Goal: Find specific page/section: Find specific page/section

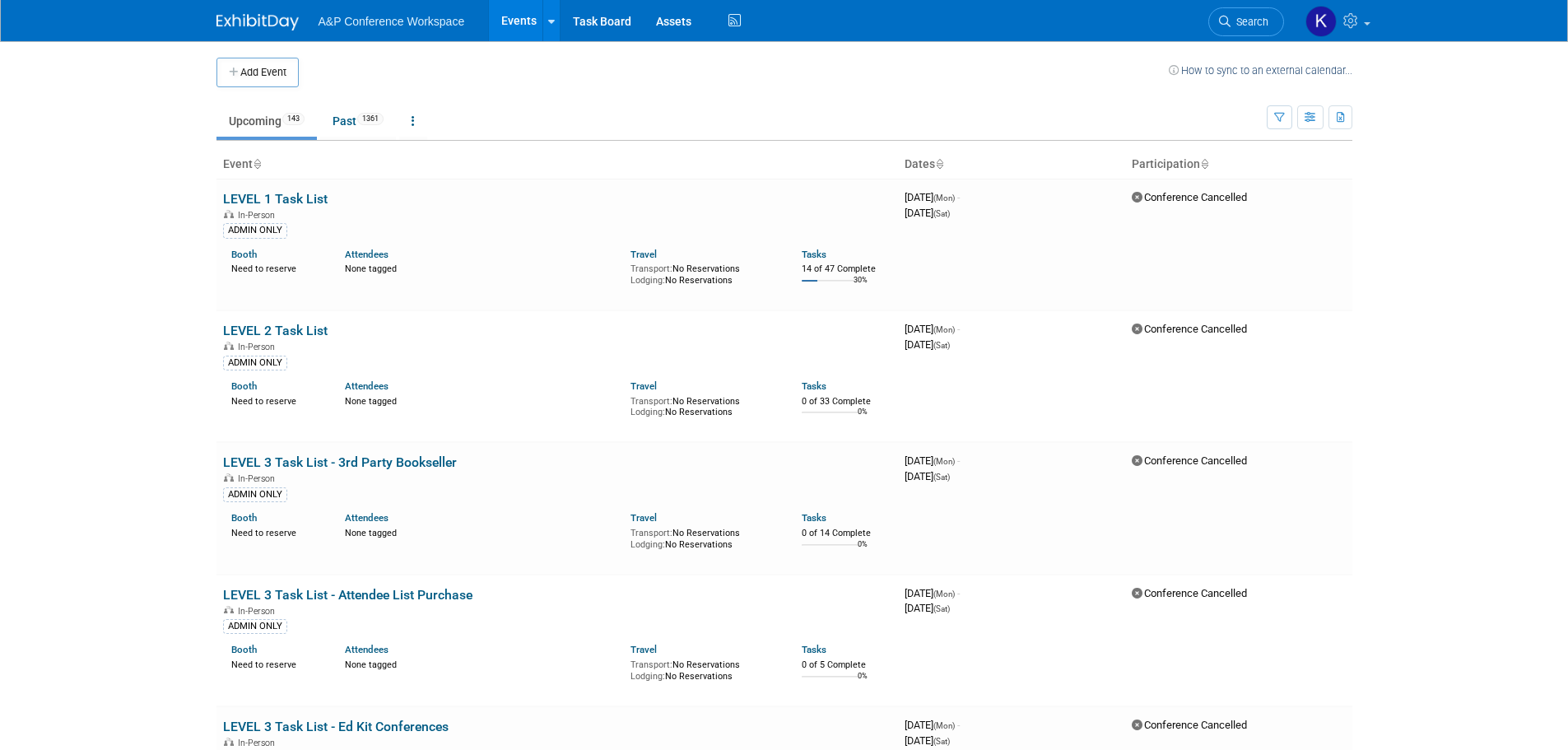
click at [510, 22] on link "Events" at bounding box center [518, 20] width 60 height 42
click at [1202, 159] on icon at bounding box center [1204, 164] width 8 height 11
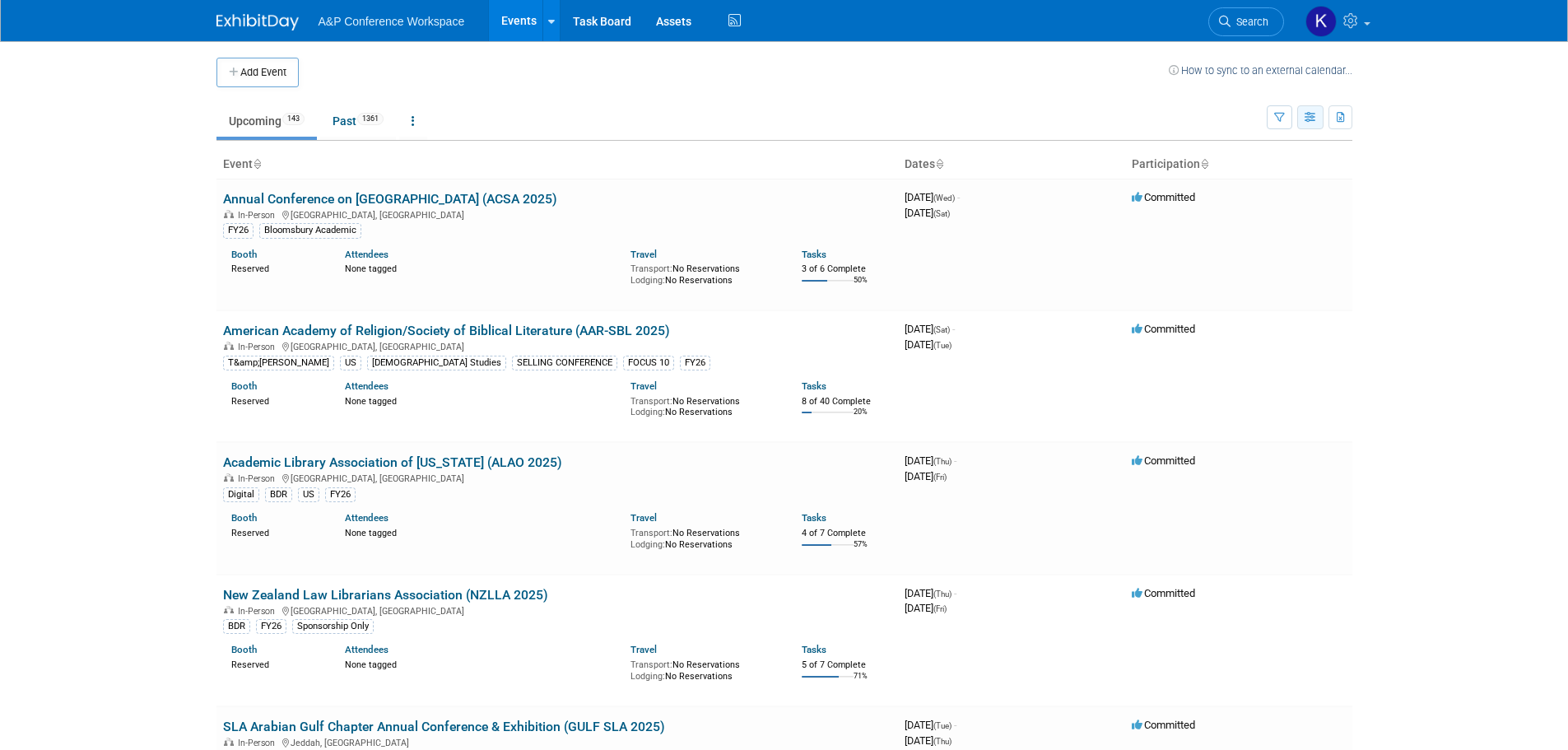
click at [1305, 110] on button "button" at bounding box center [1310, 117] width 26 height 24
click at [1416, 245] on body "A&P Conference Workspace Events Add Event Bulk Upload Events Shareable Event Bo…" at bounding box center [784, 375] width 1568 height 750
click at [1284, 114] on button "button" at bounding box center [1279, 117] width 25 height 24
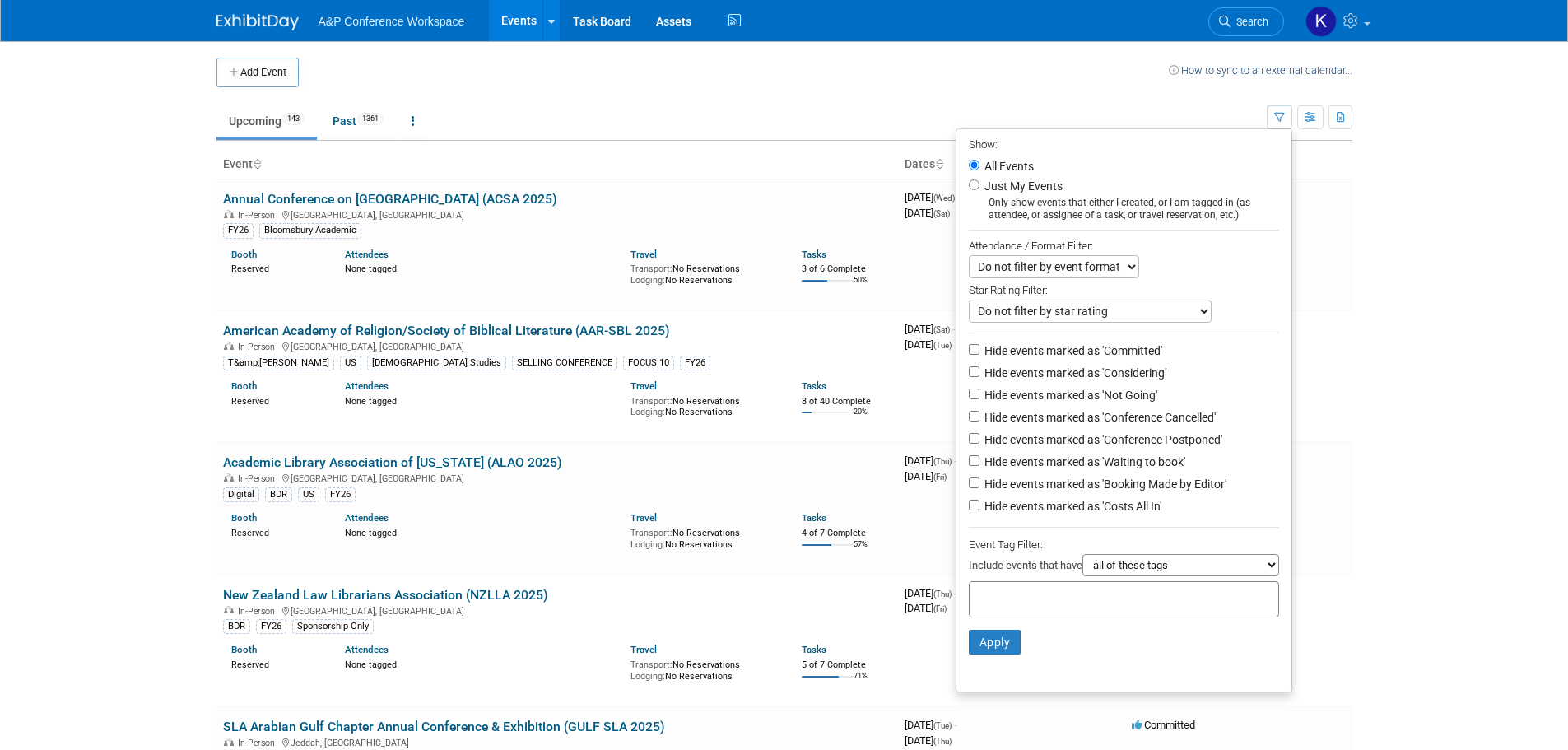
click at [1056, 351] on label "Hide events marked as 'Committed'" at bounding box center [1072, 350] width 181 height 16
click at [979, 351] on input "Hide events marked as 'Committed'" at bounding box center [973, 349] width 11 height 11
click at [1056, 351] on label "Hide events marked as 'Committed'" at bounding box center [1072, 350] width 181 height 16
click at [979, 351] on input "Hide events marked as 'Committed'" at bounding box center [973, 349] width 11 height 11
checkbox input "false"
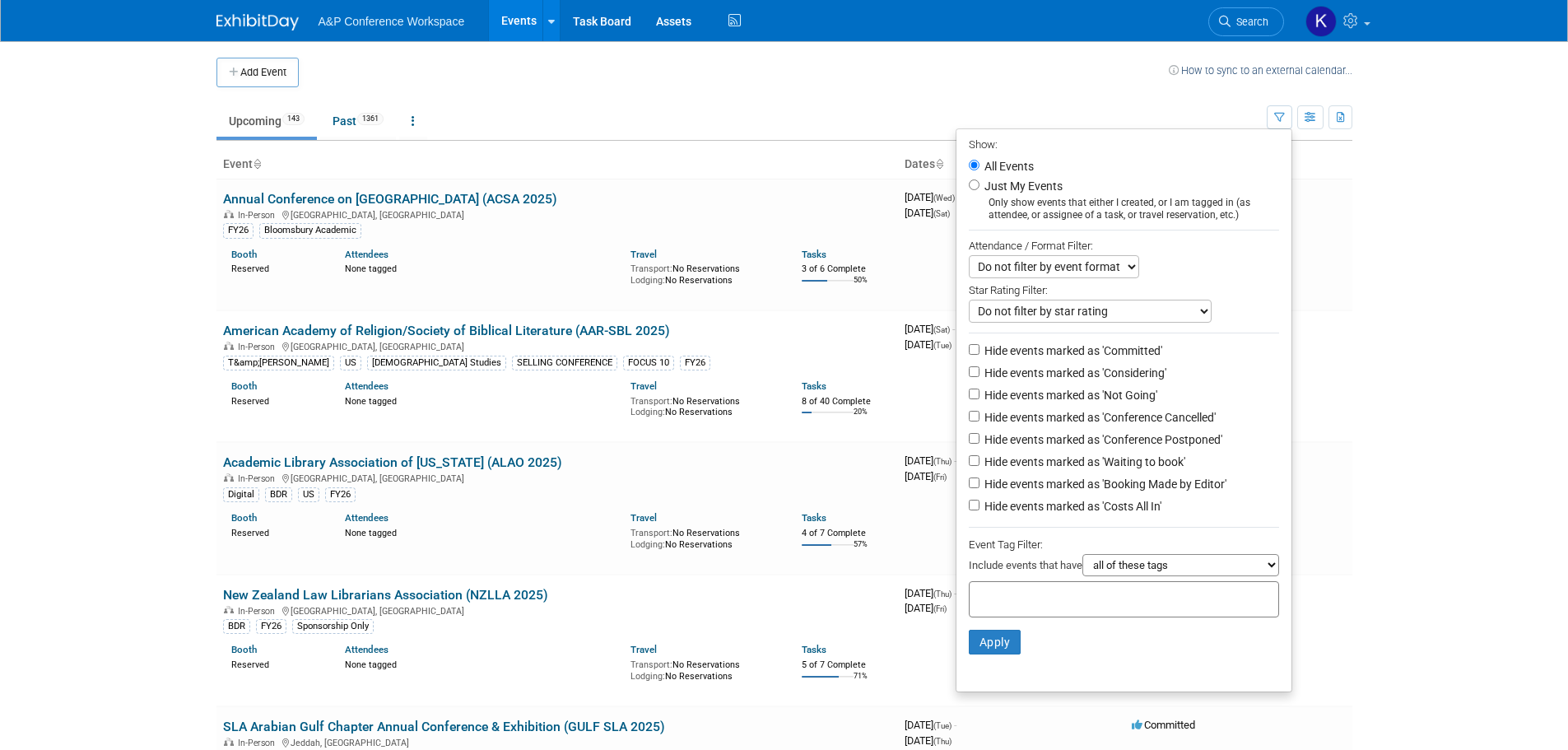
click at [1033, 399] on label "Hide events marked as 'Not Going'" at bounding box center [1069, 395] width 176 height 16
click at [979, 399] on input "Hide events marked as 'Not Going'" at bounding box center [973, 394] width 11 height 11
checkbox input "true"
click at [1039, 418] on label "Hide events marked as 'Conference Cancelled'" at bounding box center [1098, 417] width 235 height 16
click at [979, 418] on input "Hide events marked as 'Conference Cancelled'" at bounding box center [973, 416] width 11 height 11
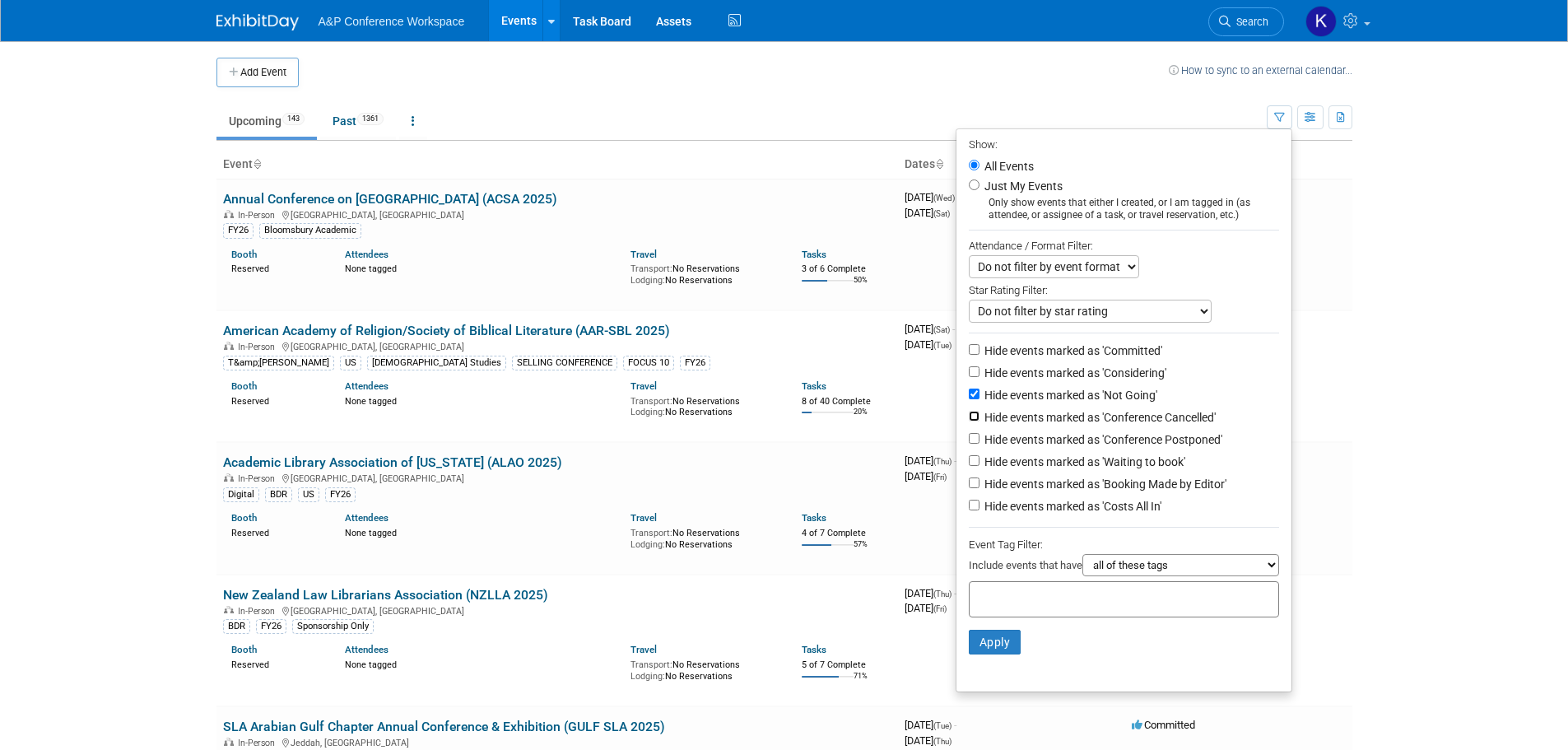
checkbox input "true"
click at [1044, 447] on label "Hide events marked as 'Conference Postponed'" at bounding box center [1101, 439] width 241 height 16
click at [979, 444] on input "Hide events marked as 'Conference Postponed'" at bounding box center [973, 438] width 11 height 11
checkbox input "true"
click at [1146, 564] on select "all of these tags any one of these tags only and exactly these specific tags" at bounding box center [1180, 565] width 197 height 22
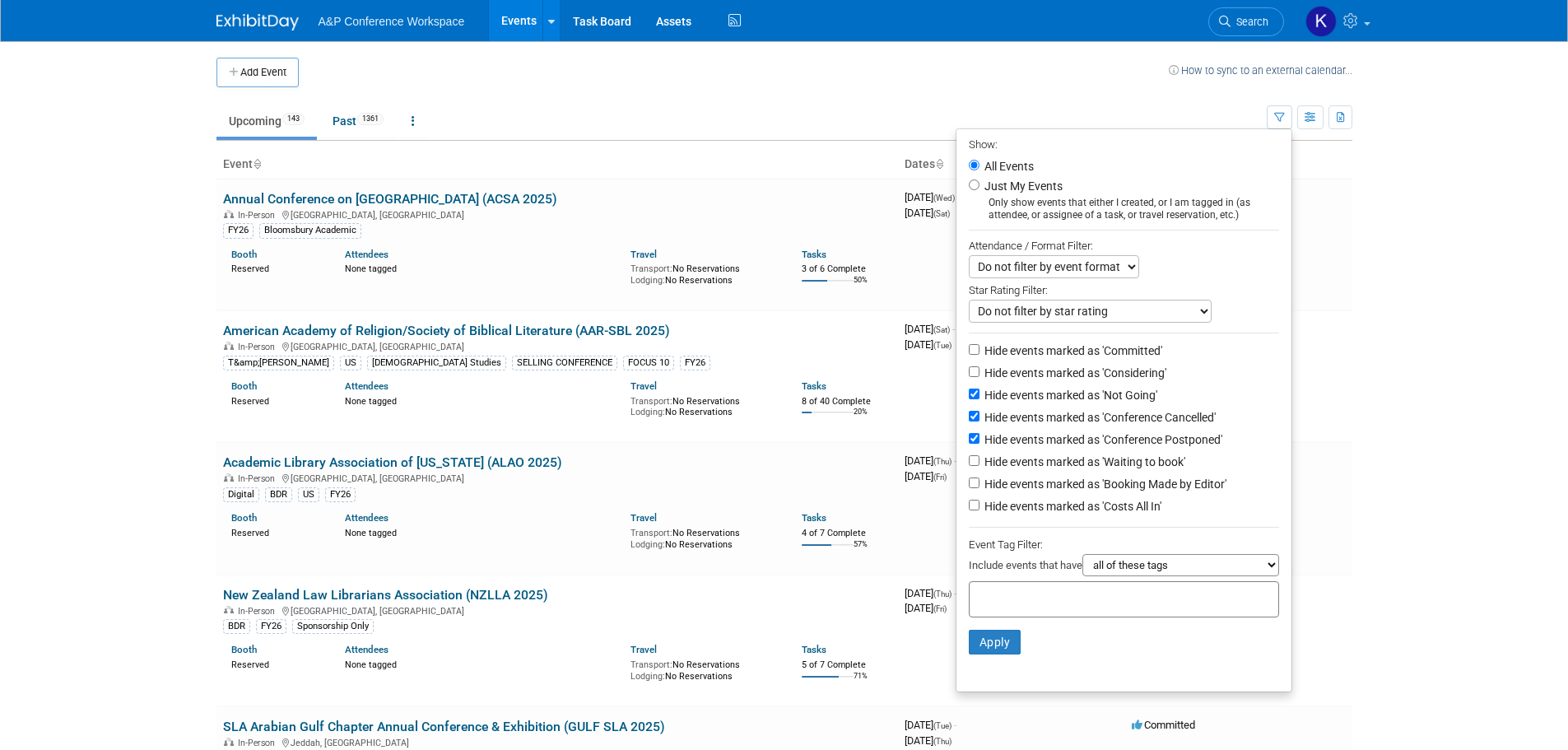
click at [1150, 572] on select "all of these tags any one of these tags only and exactly these specific tags" at bounding box center [1180, 565] width 197 height 22
click at [981, 654] on button "Apply" at bounding box center [995, 642] width 53 height 25
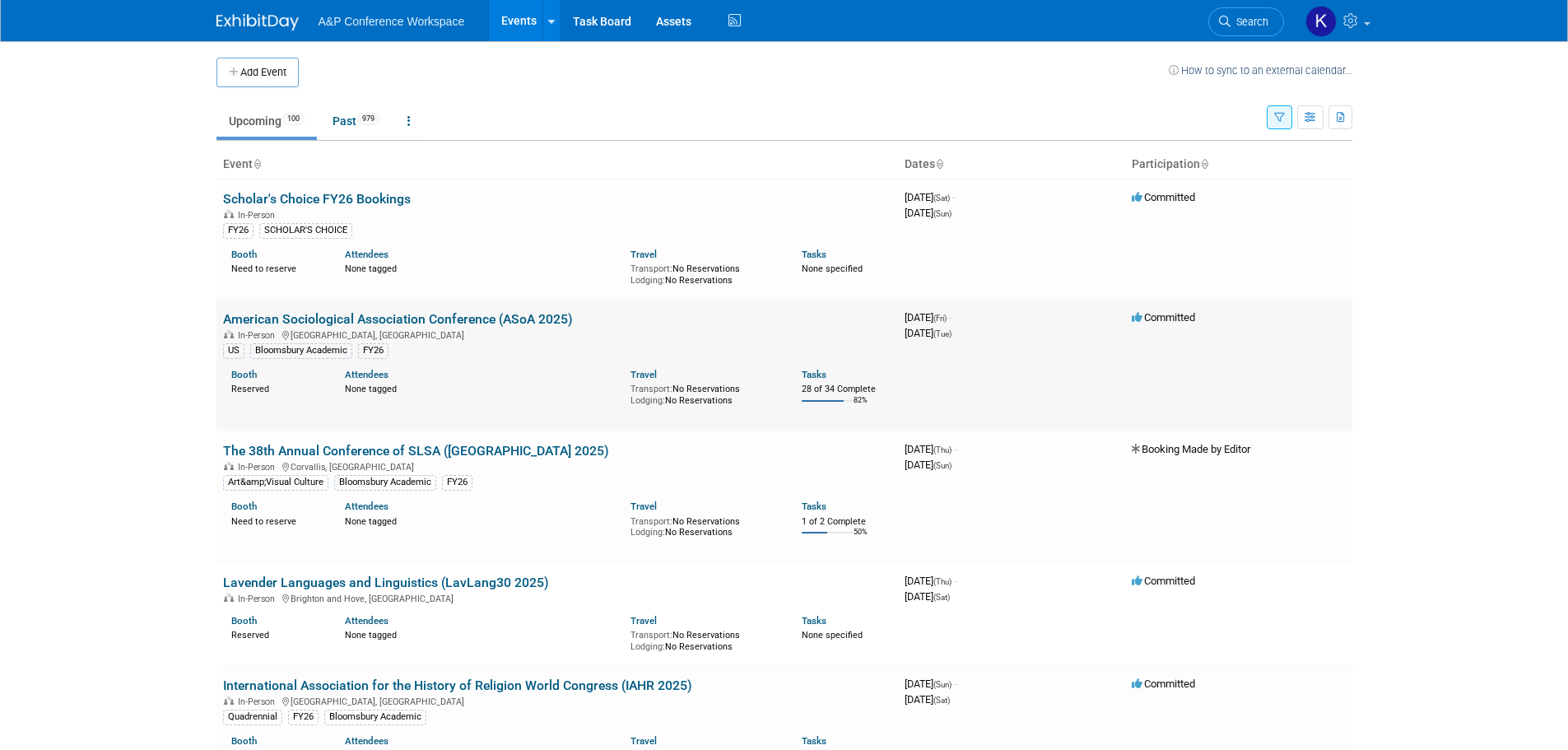
click at [468, 314] on link "American Sociological Association Conference (ASoA 2025)" at bounding box center [397, 319] width 350 height 15
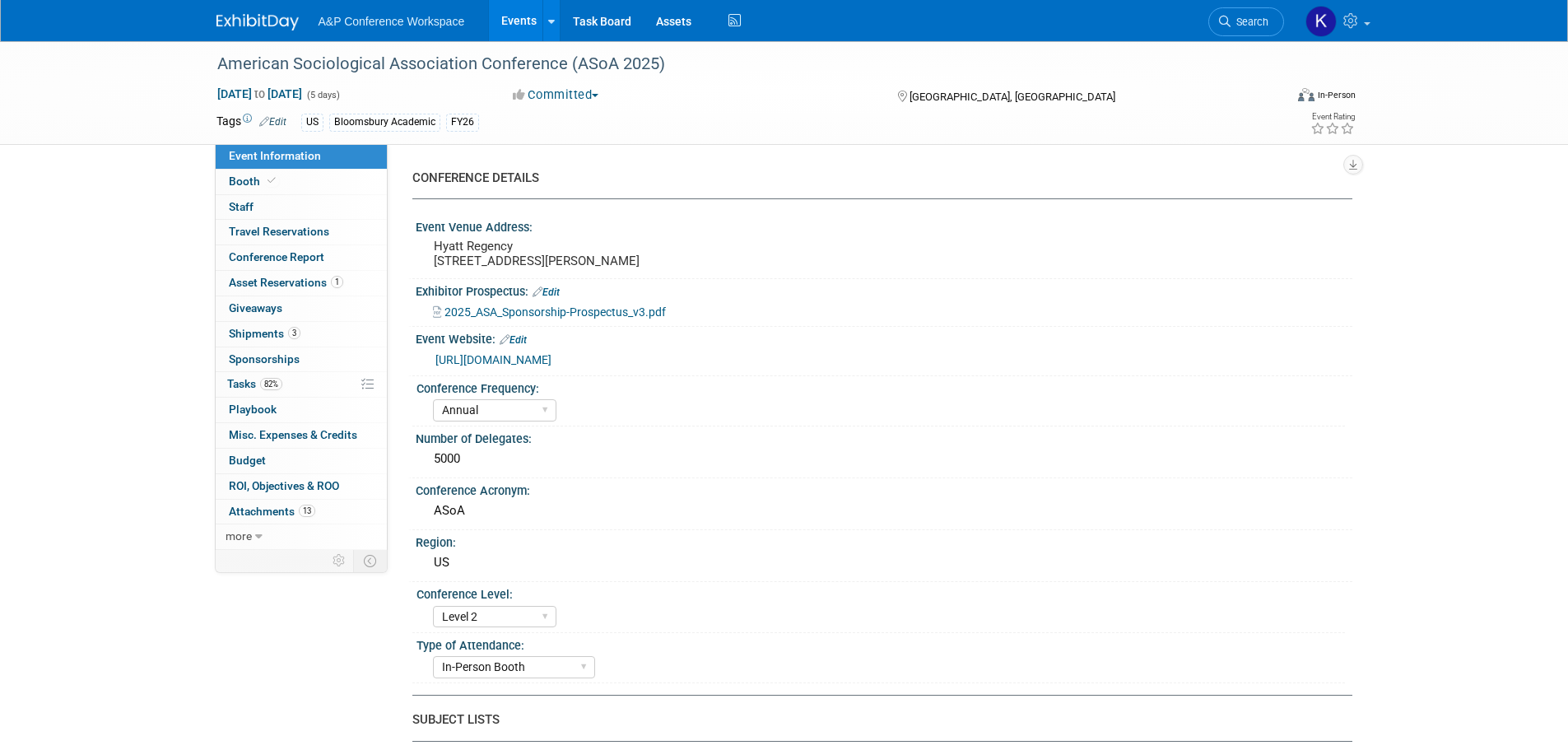
select select "Annual"
select select "Level 2"
select select "In-Person Booth"
select select "Sociology"
select select "Bloomsbury Academic"
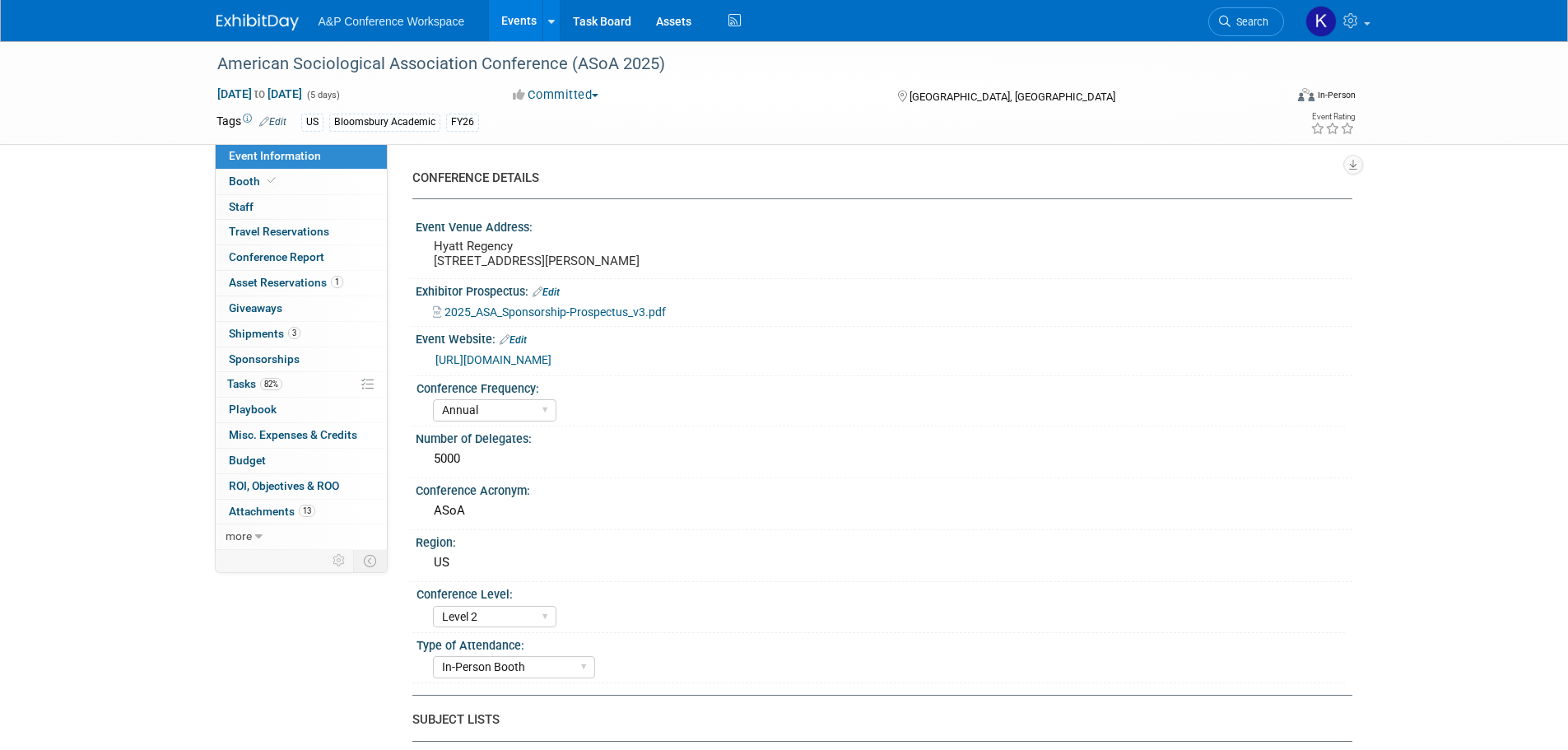
select select "[PERSON_NAME]"
select select "Networking/Commissioning"
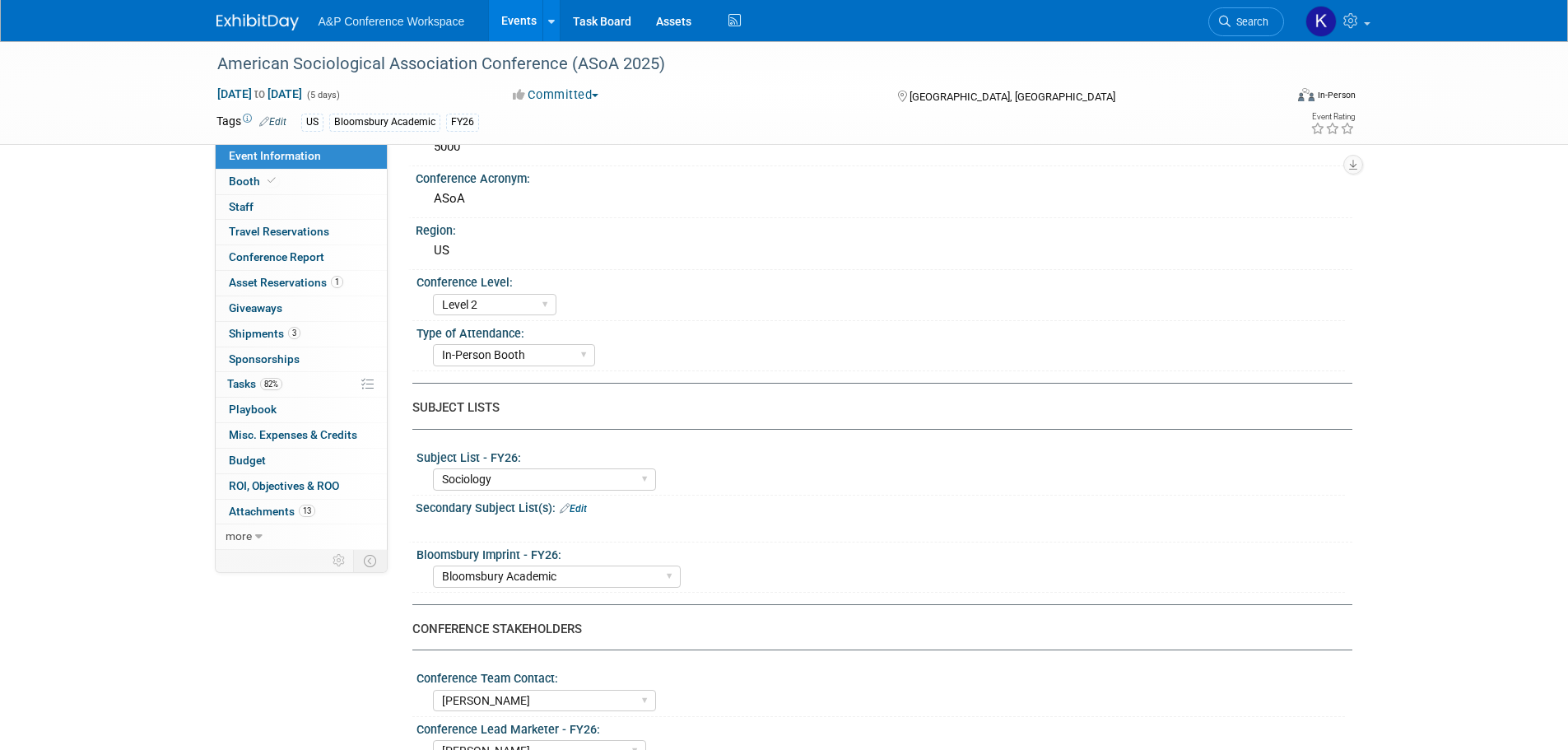
scroll to position [330, 0]
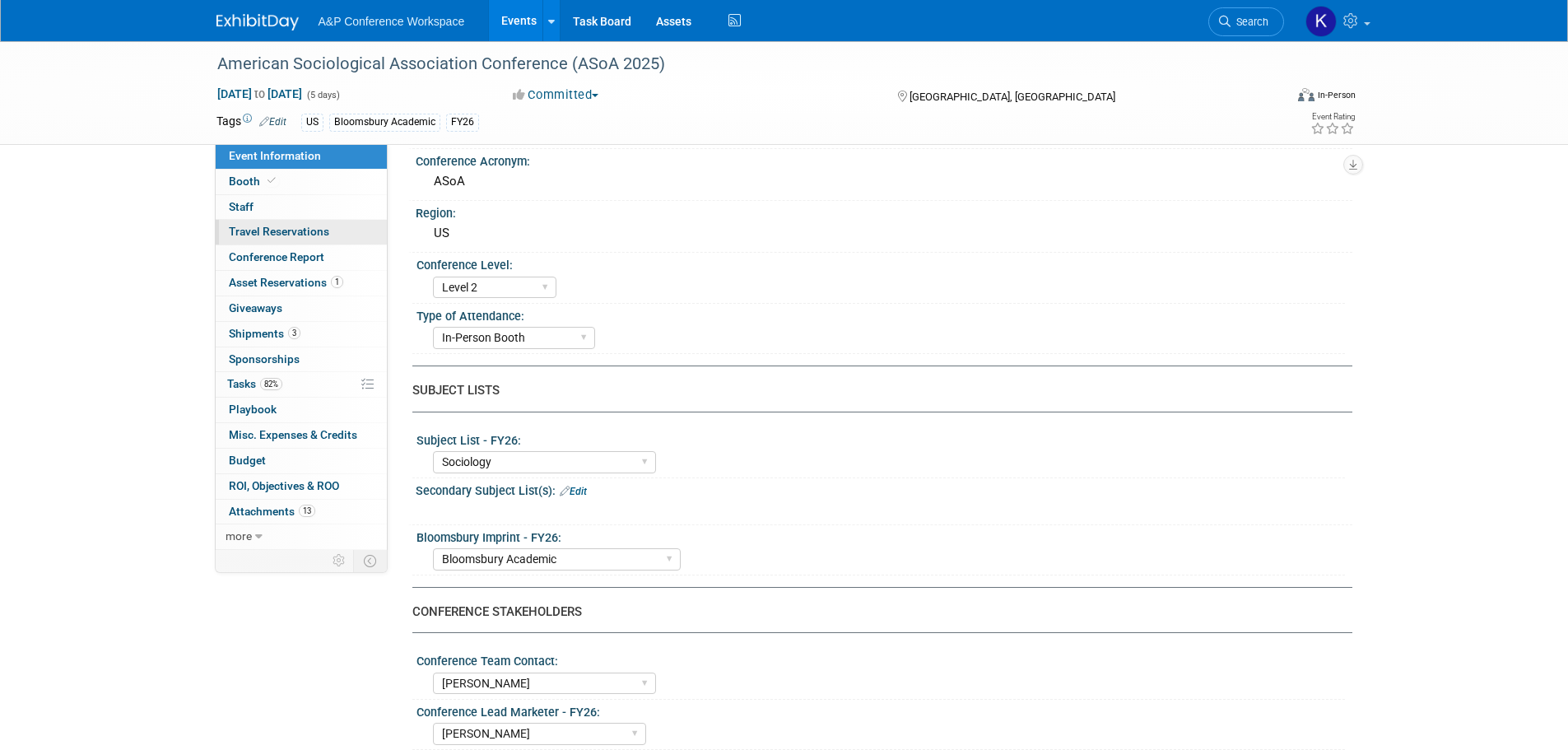
click at [286, 238] on span "Travel Reservations 0" at bounding box center [279, 231] width 101 height 14
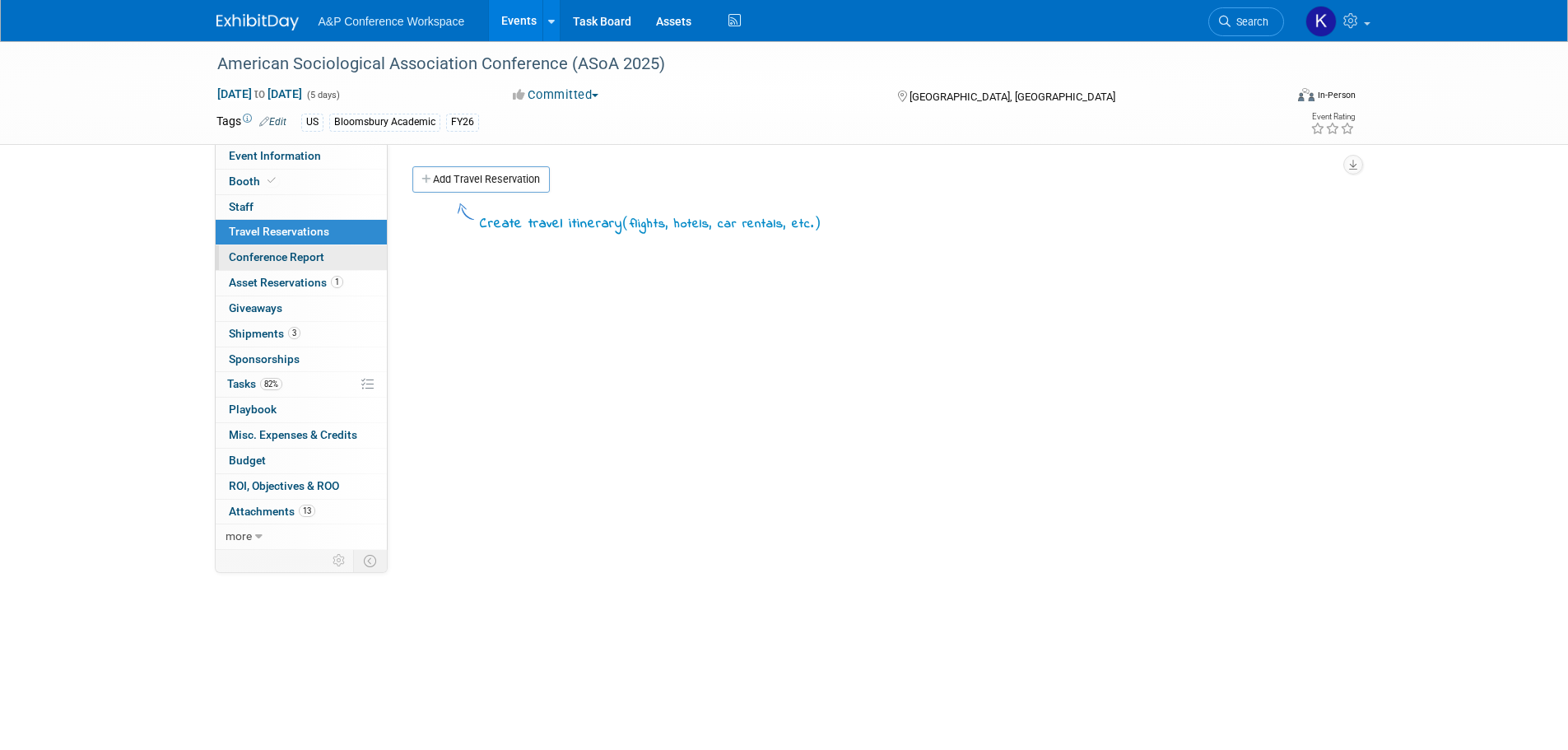
click at [285, 256] on span "Conference Report" at bounding box center [276, 257] width 96 height 14
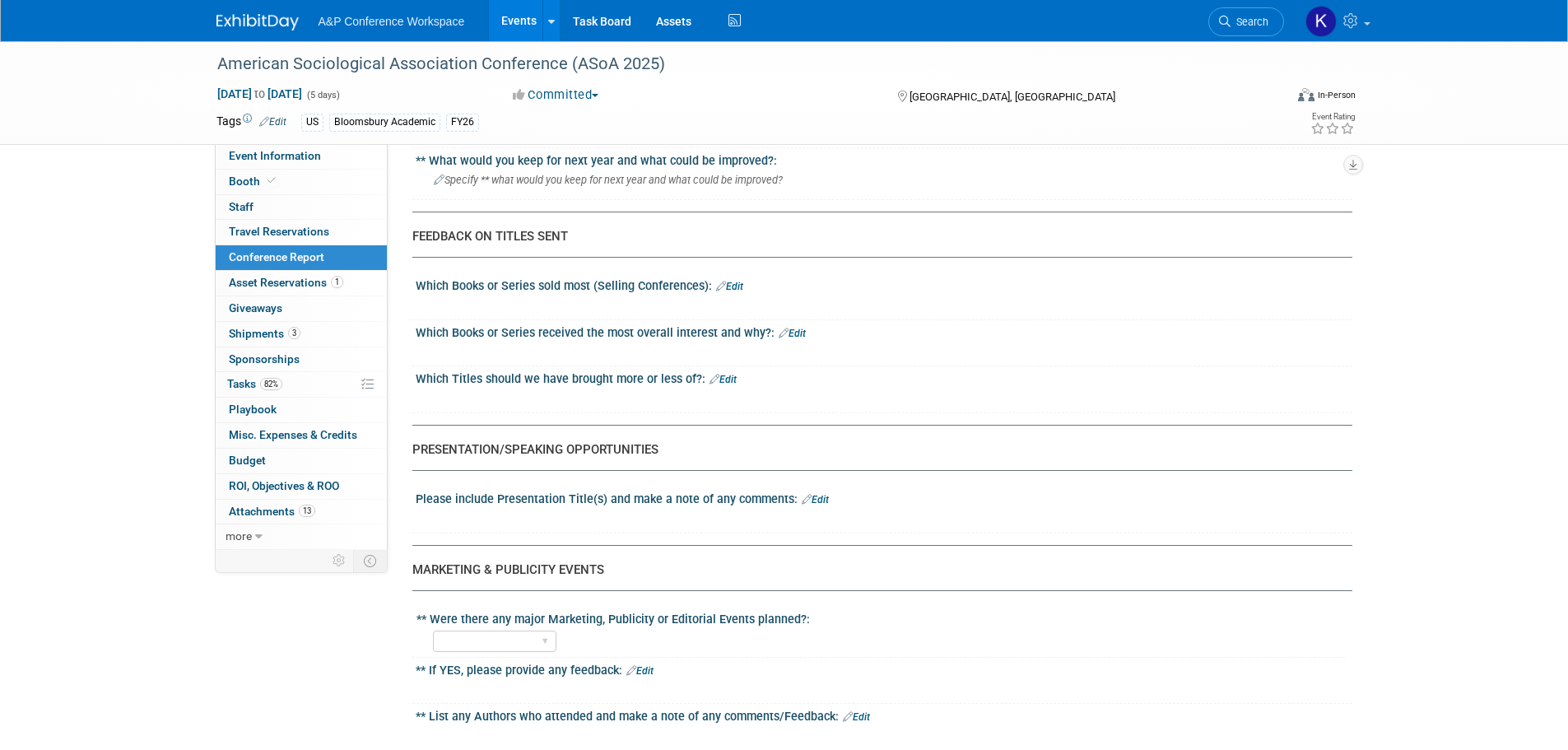
scroll to position [1317, 0]
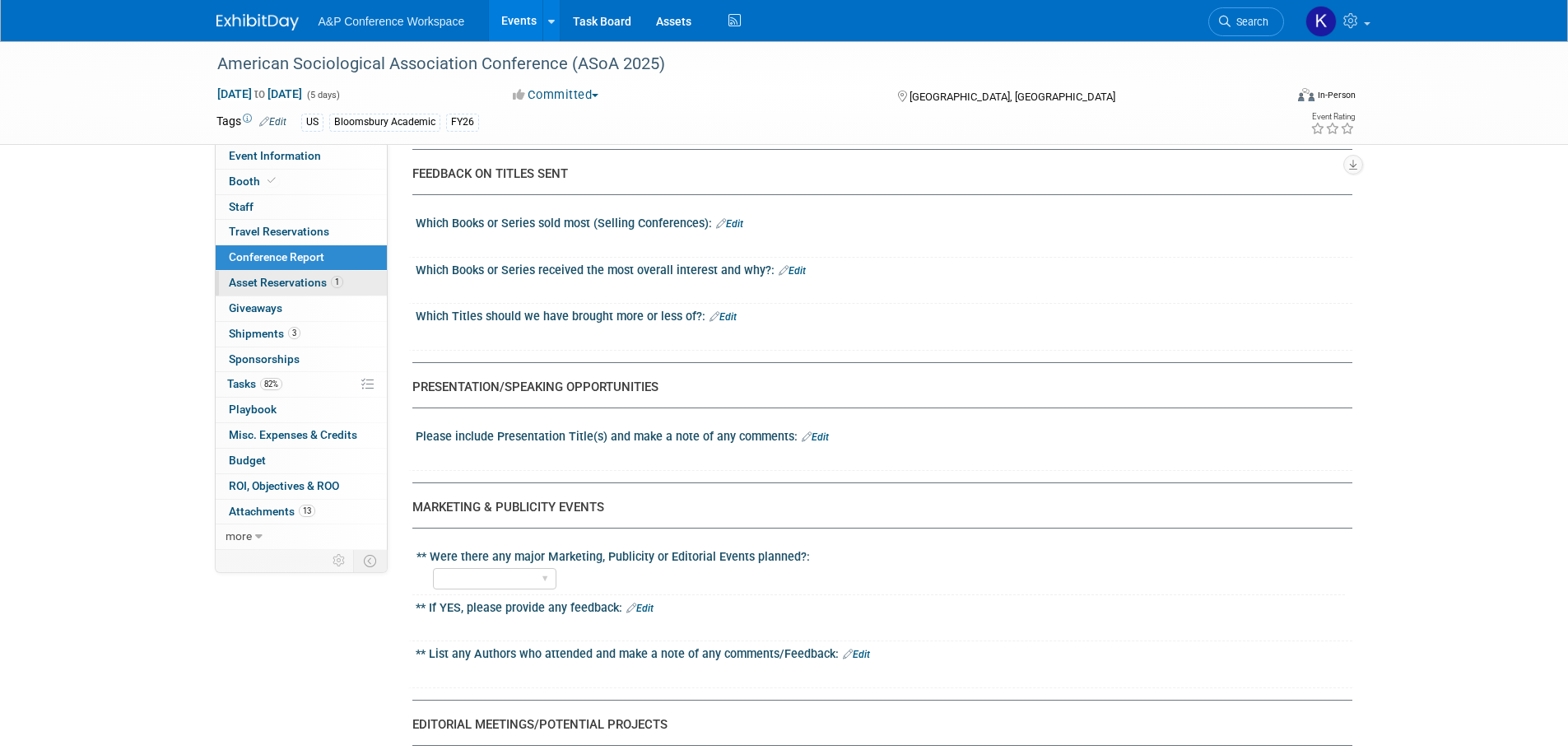
click at [291, 275] on span "Asset Reservations 1" at bounding box center [285, 282] width 114 height 14
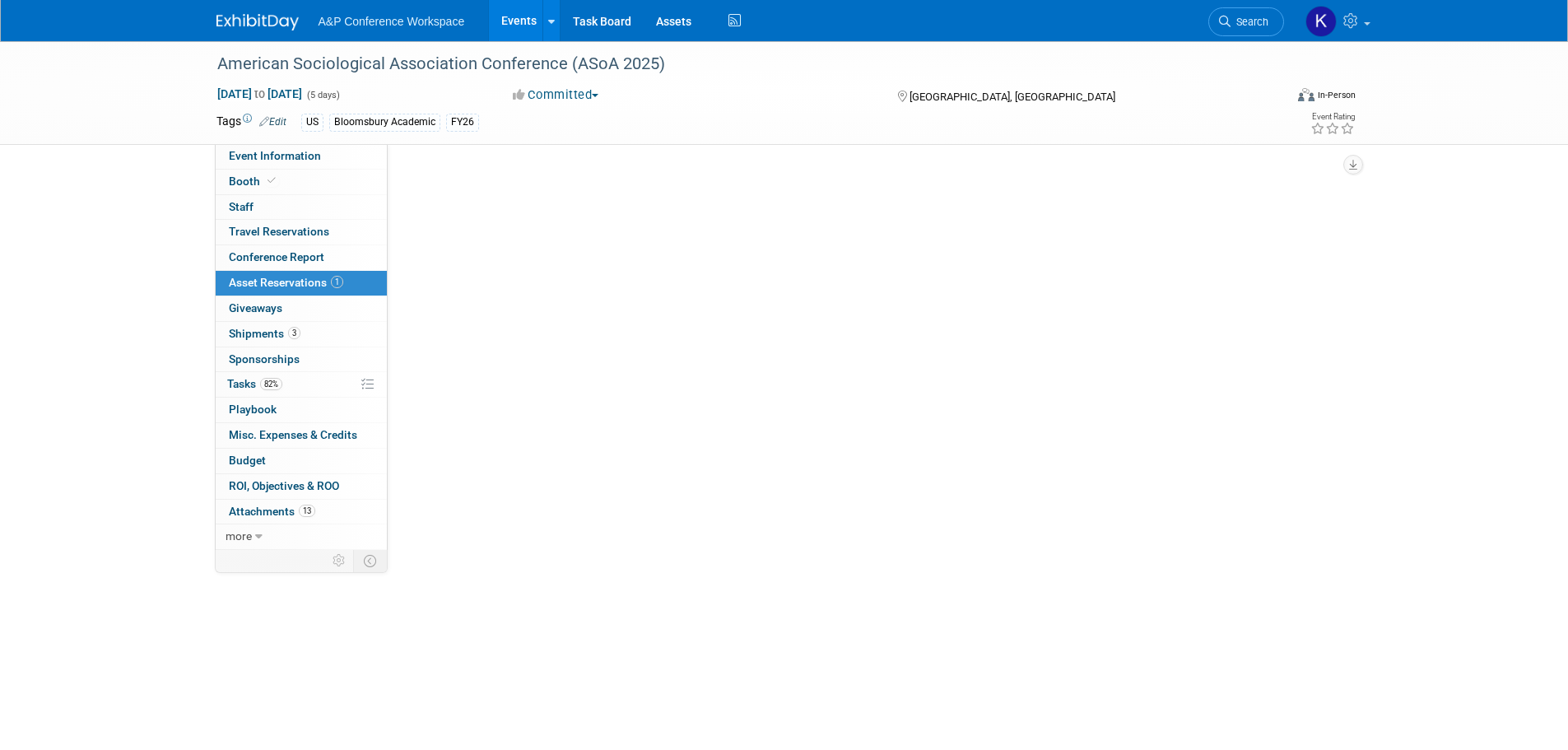
scroll to position [0, 0]
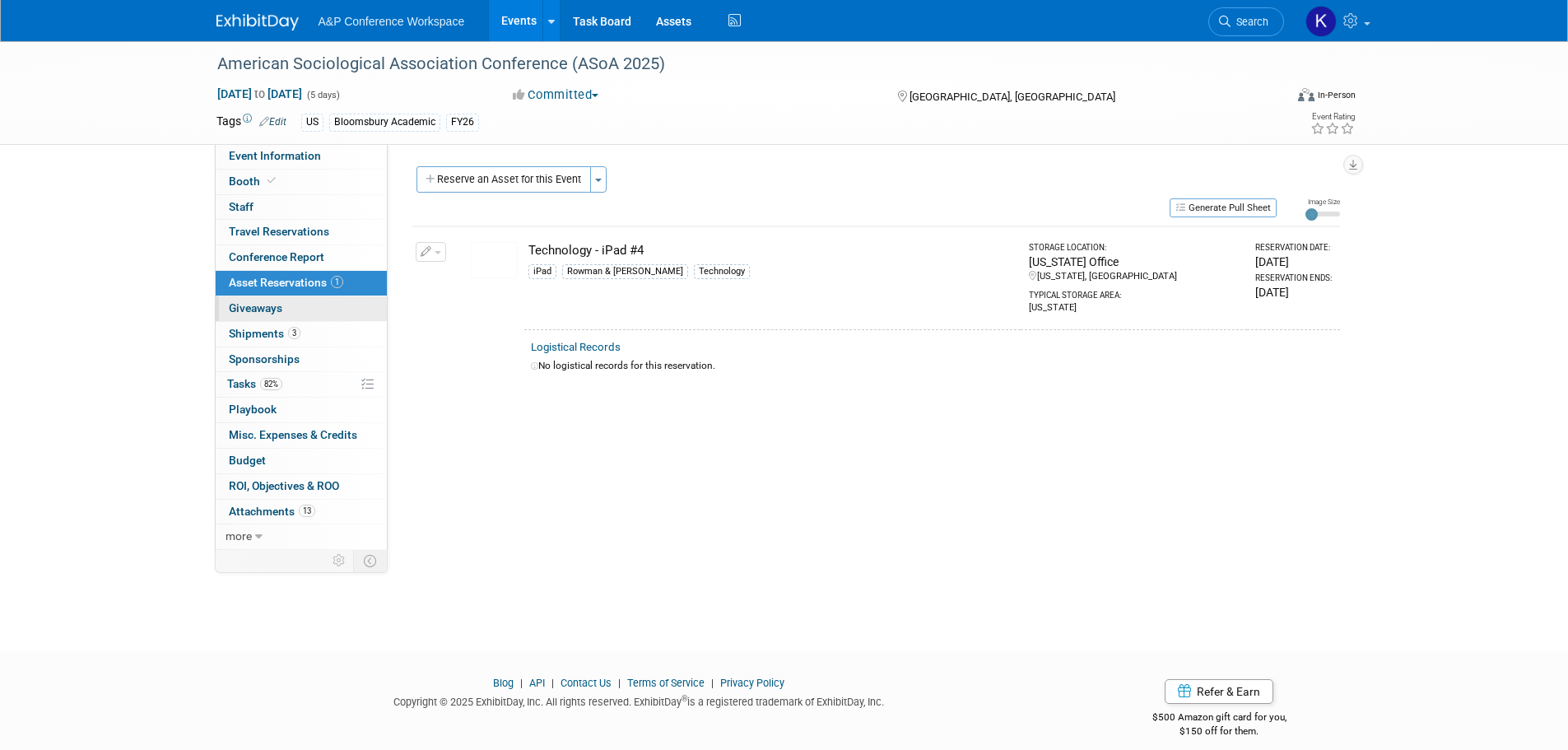
click at [289, 303] on link "0 Giveaways 0" at bounding box center [302, 308] width 171 height 25
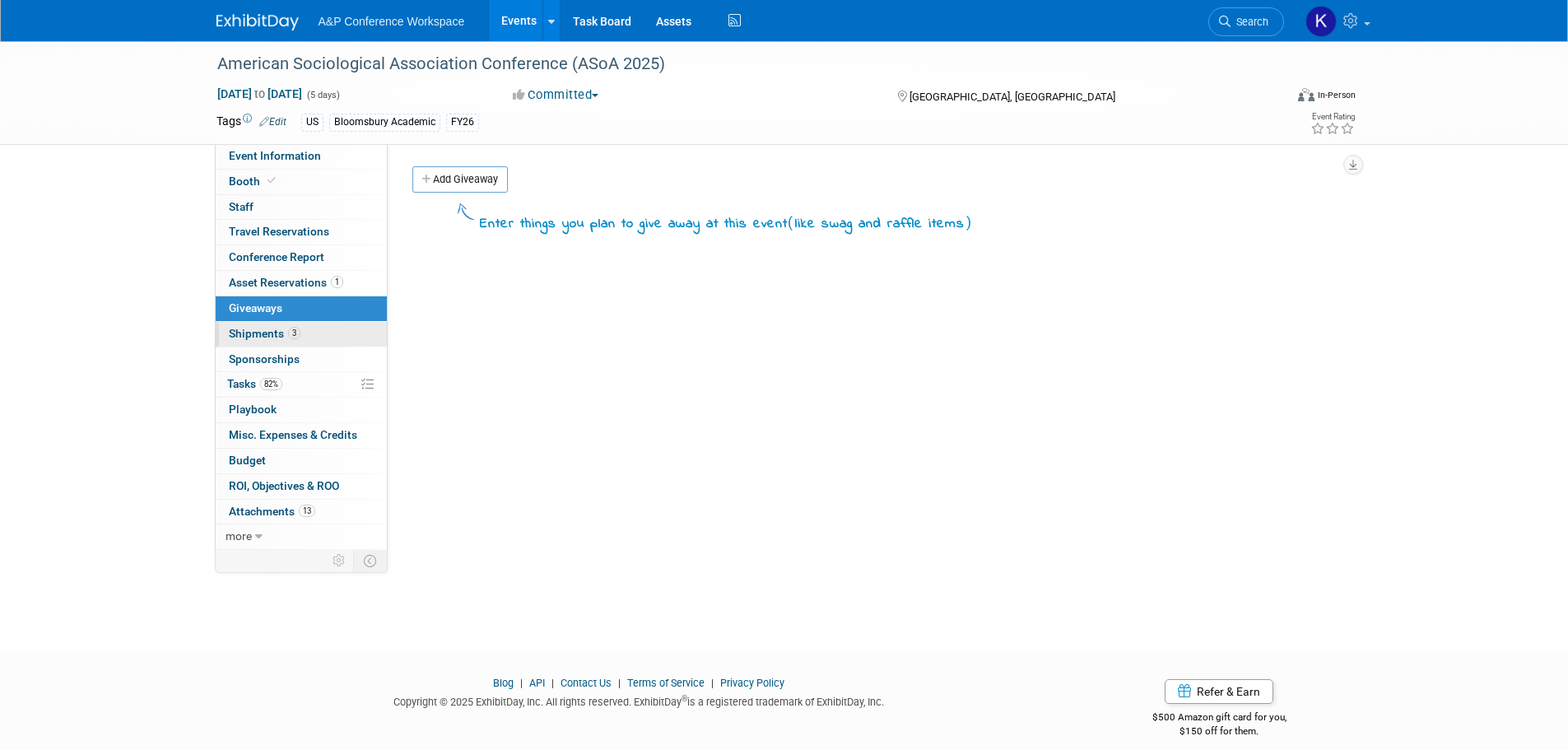
click at [274, 333] on span "Shipments 3" at bounding box center [264, 334] width 72 height 14
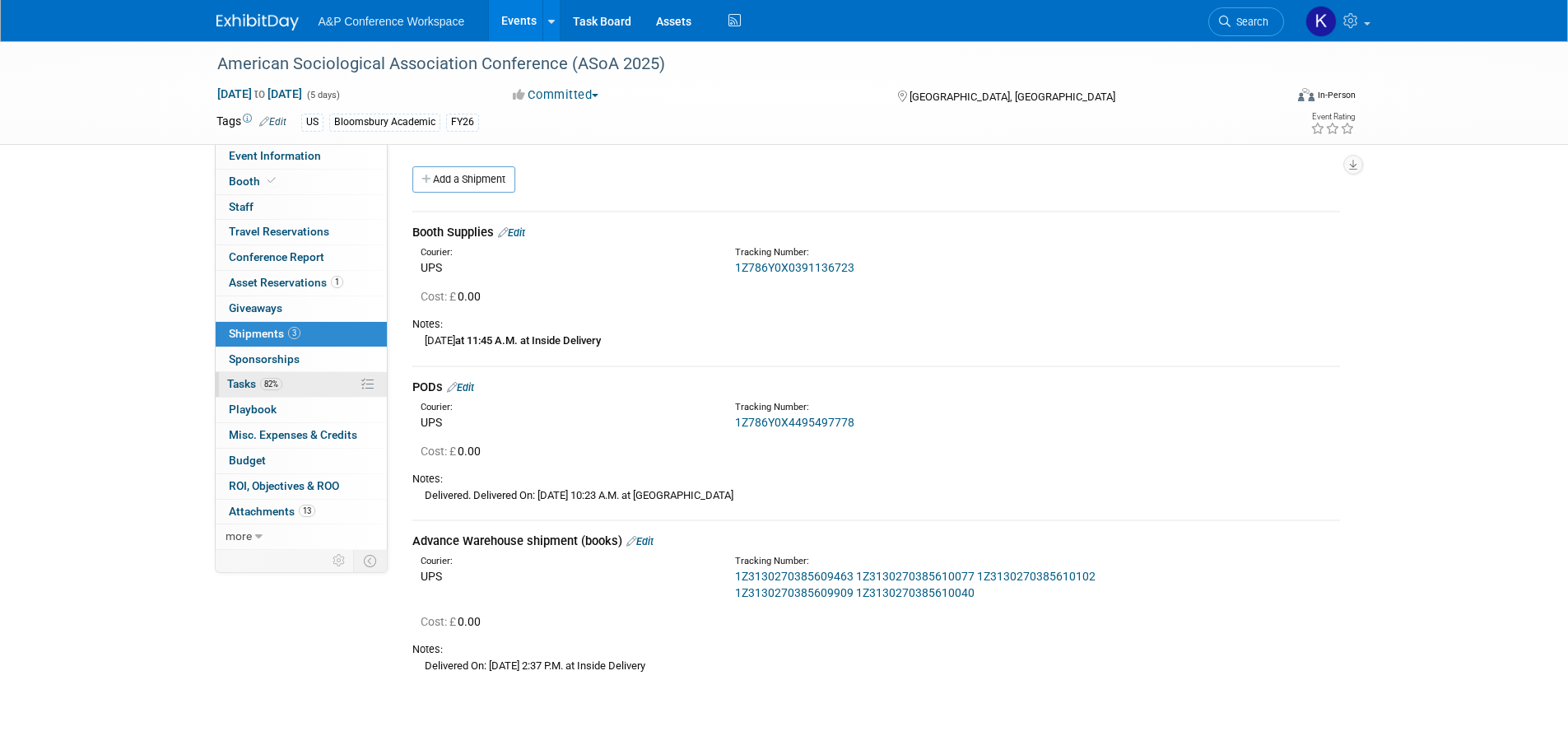
click at [288, 375] on link "82% Tasks 82%" at bounding box center [302, 384] width 171 height 25
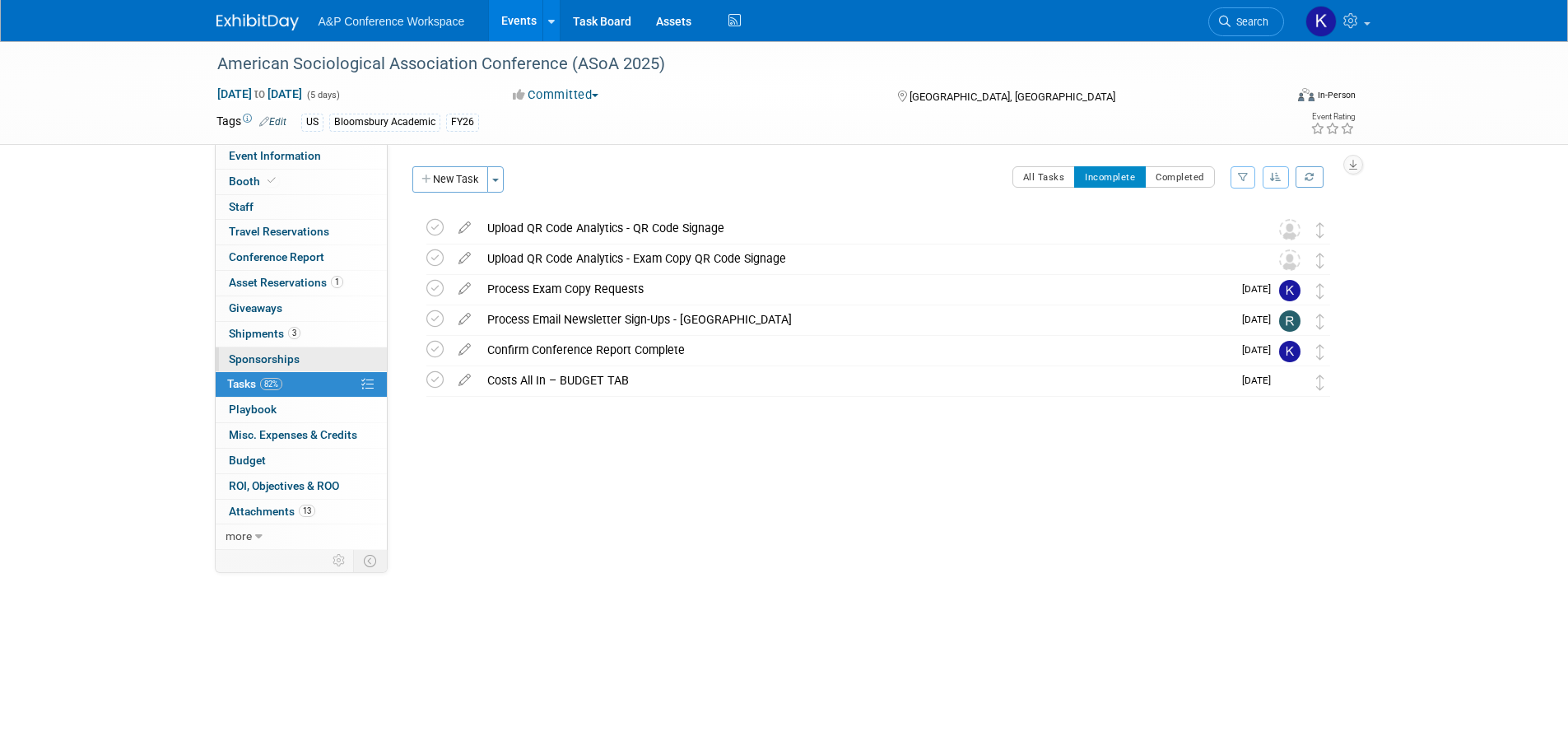
click at [280, 360] on span "Sponsorships 0" at bounding box center [264, 359] width 71 height 14
